Goal: Transaction & Acquisition: Book appointment/travel/reservation

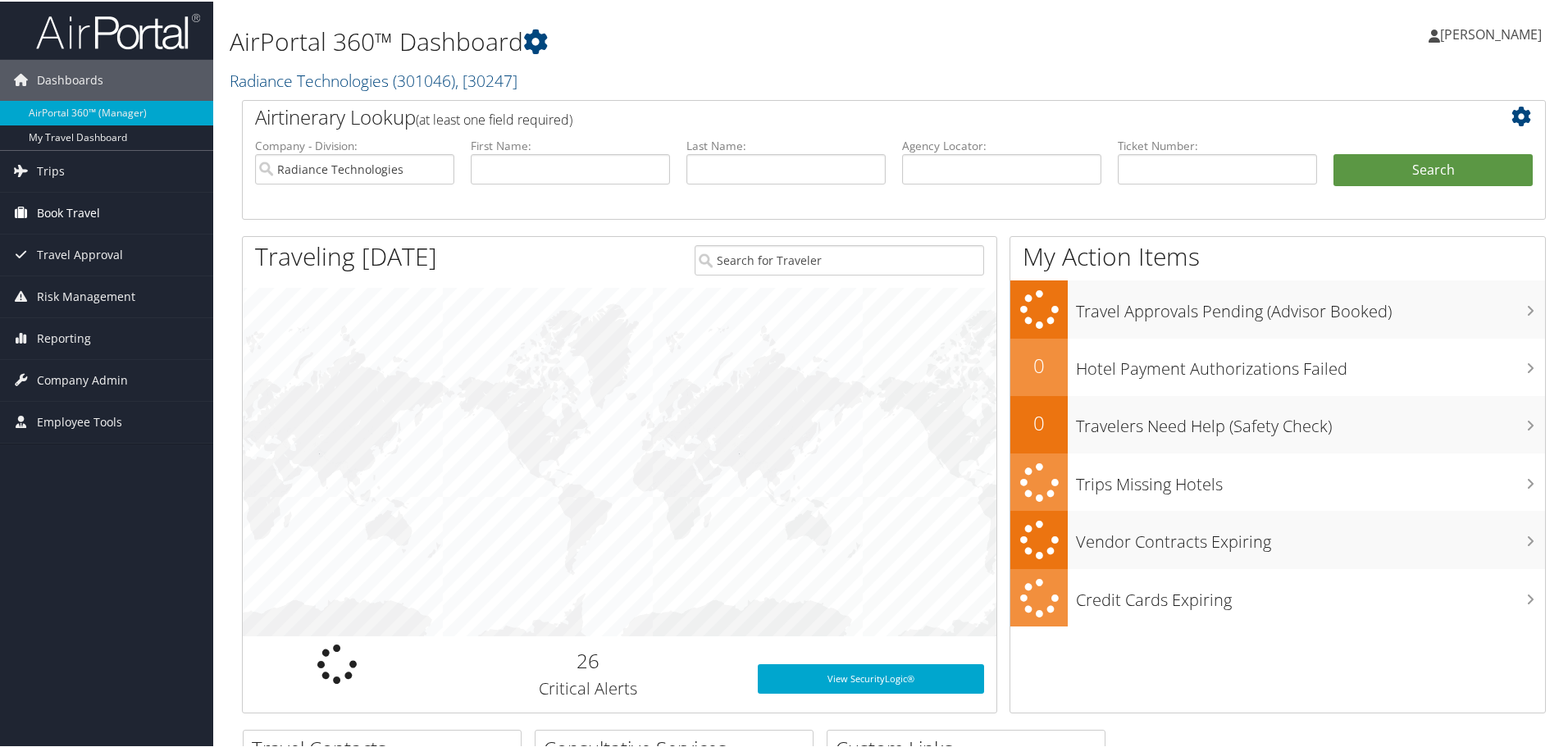
click at [50, 206] on span "Book Travel" at bounding box center [69, 211] width 63 height 41
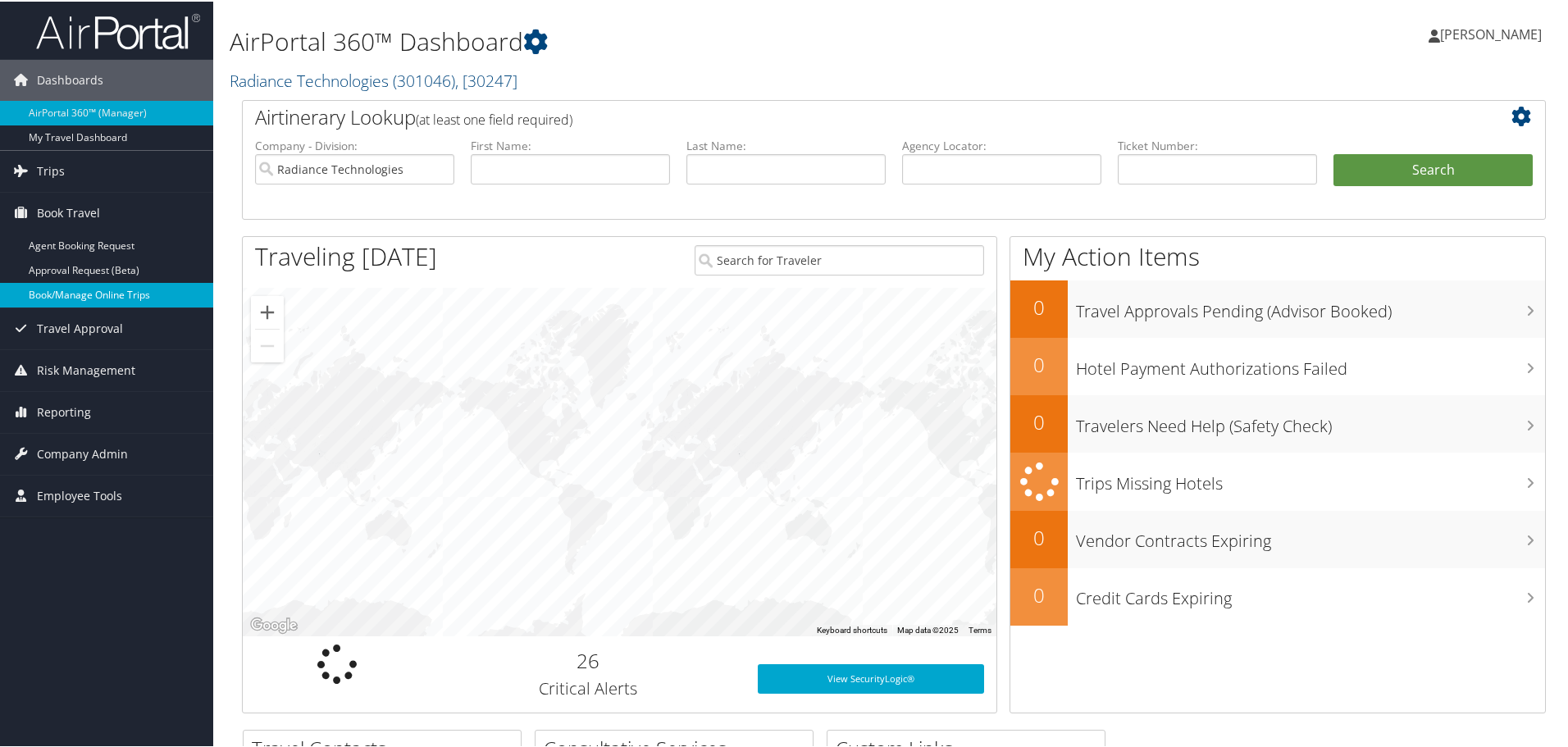
click at [63, 289] on link "Book/Manage Online Trips" at bounding box center [106, 294] width 213 height 25
